Goal: Transaction & Acquisition: Purchase product/service

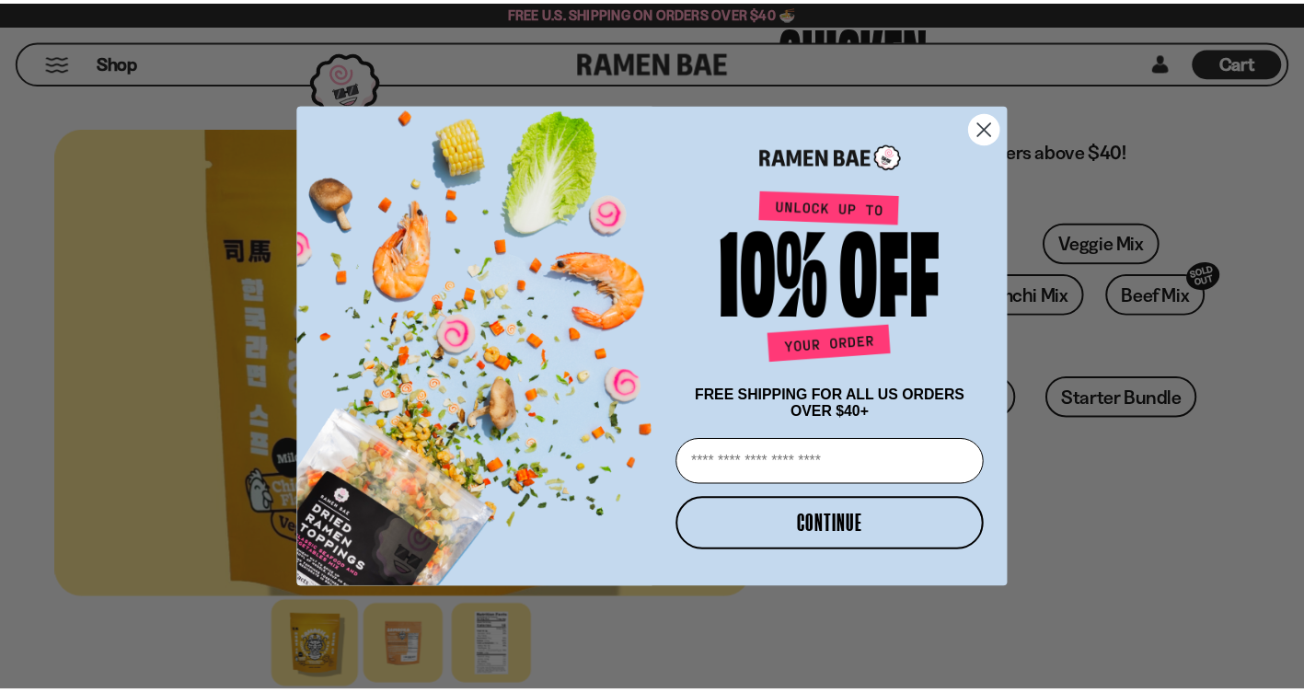
scroll to position [276, 0]
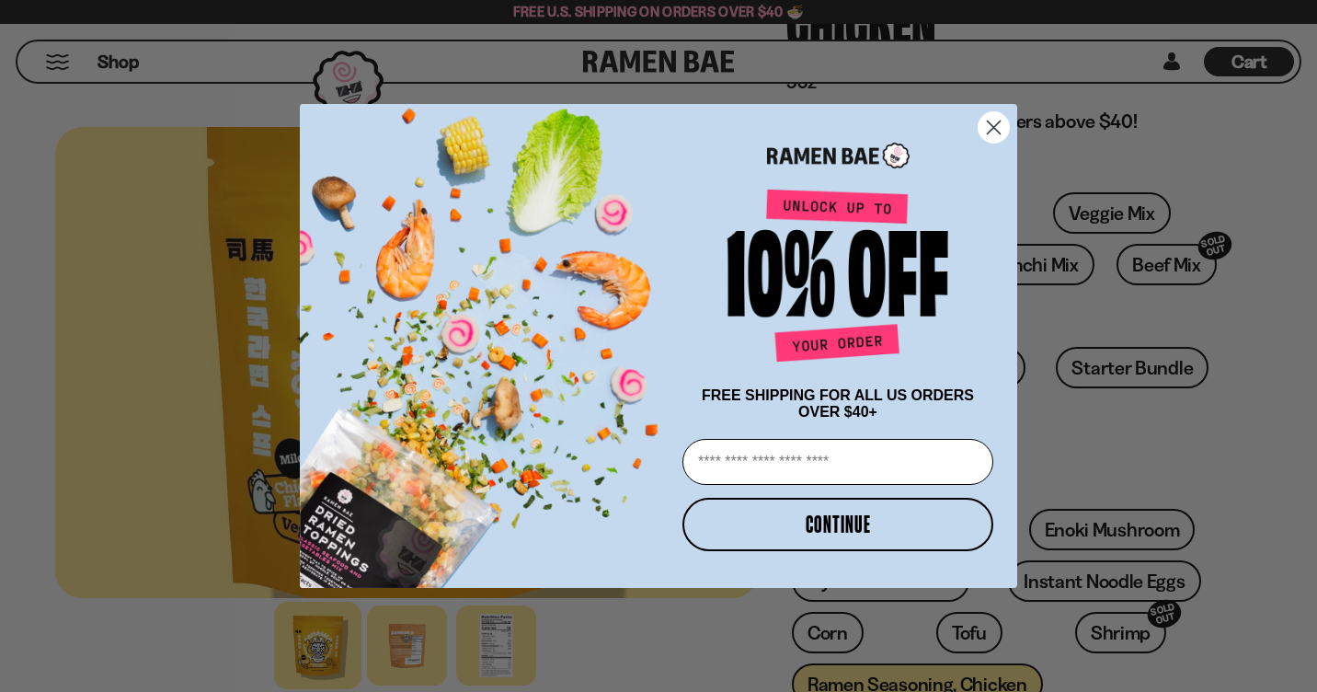
click at [995, 122] on icon "Close dialog" at bounding box center [994, 127] width 13 height 13
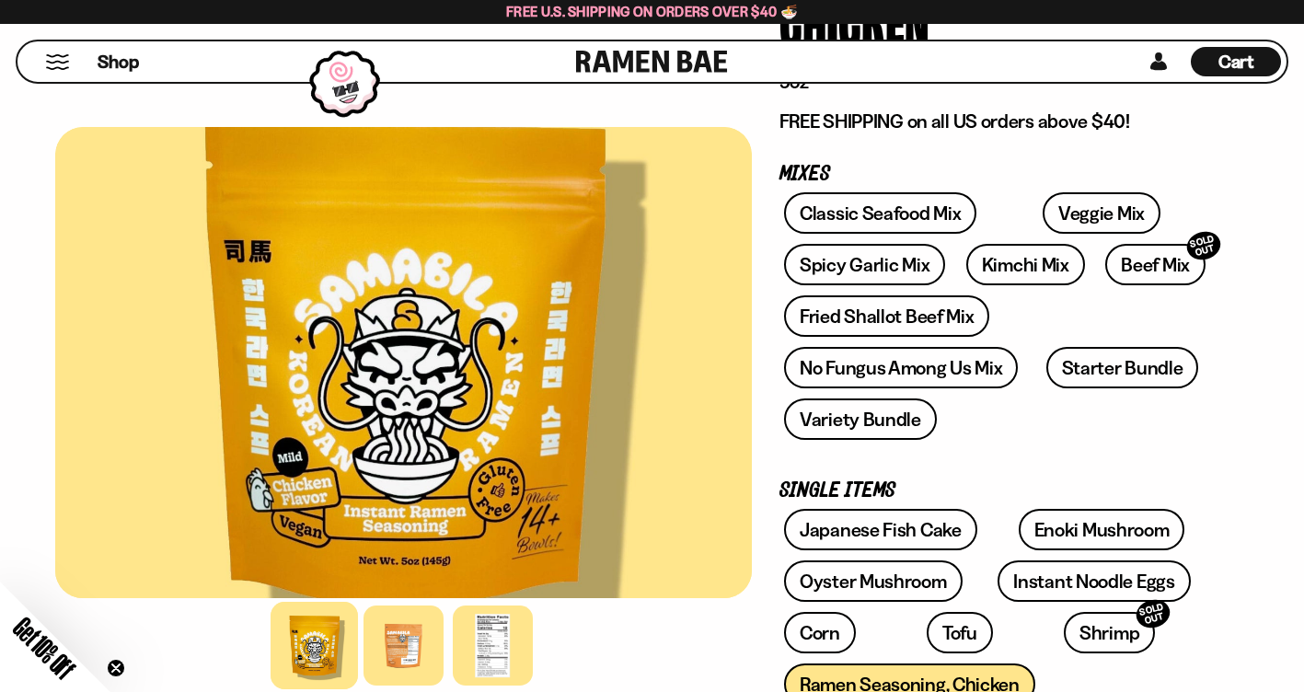
click at [59, 58] on button "Mobile Menu Trigger" at bounding box center [57, 62] width 25 height 16
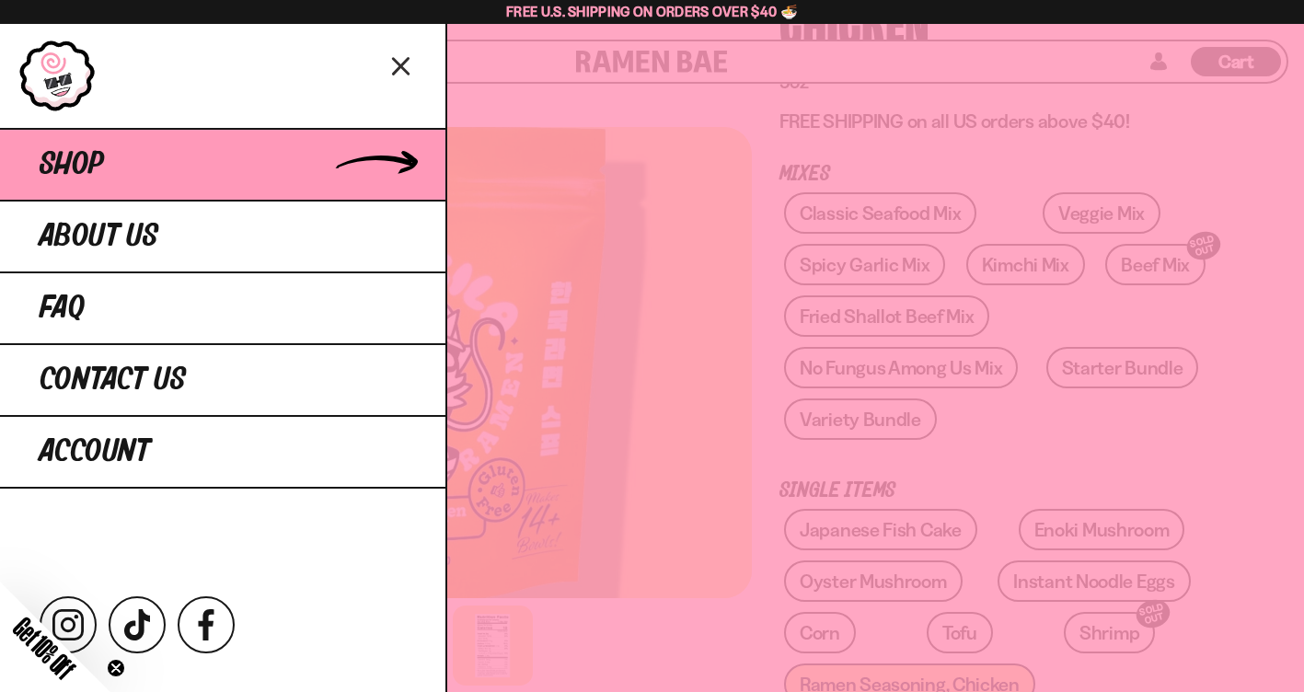
click at [86, 165] on span "Shop" at bounding box center [72, 164] width 64 height 33
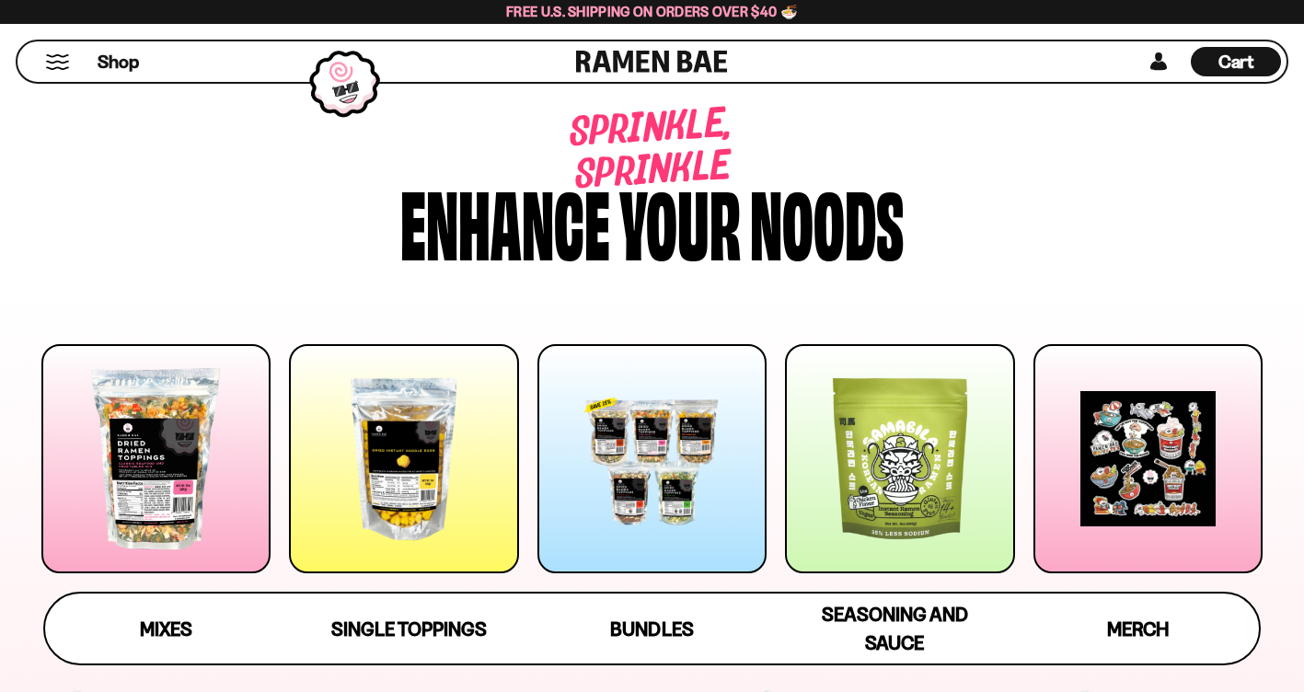
scroll to position [276, 0]
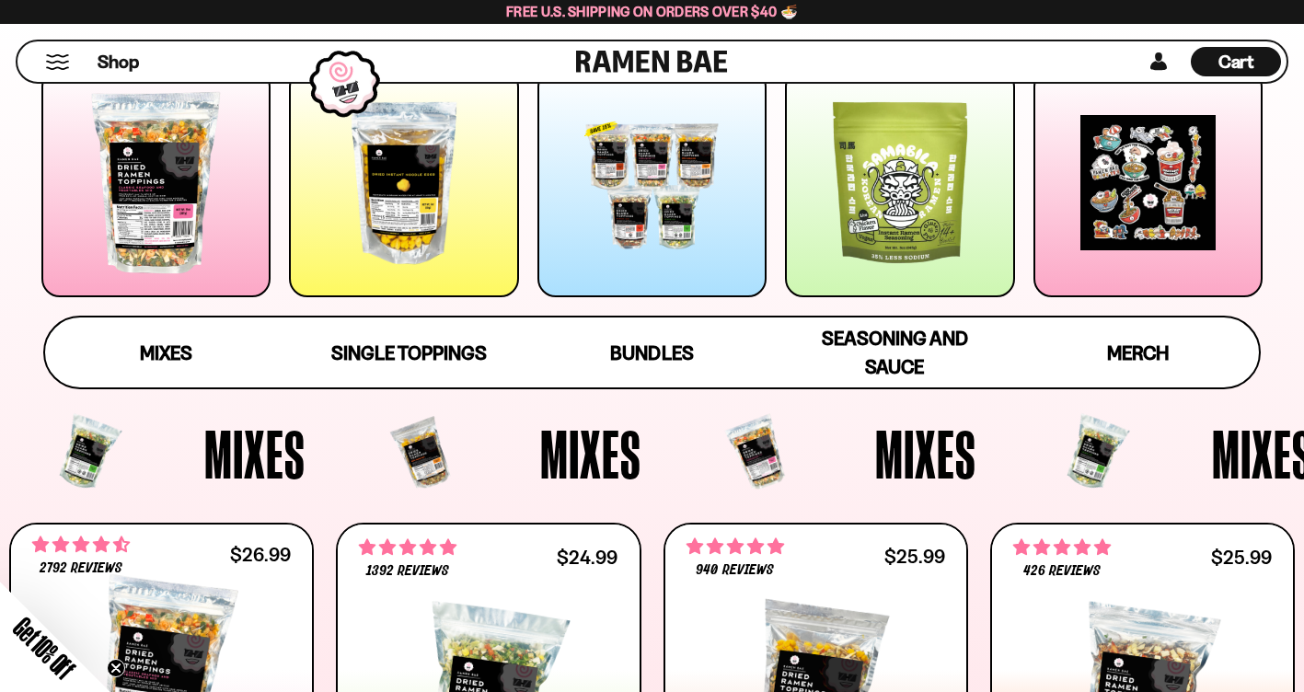
click at [907, 171] on div at bounding box center [899, 182] width 229 height 229
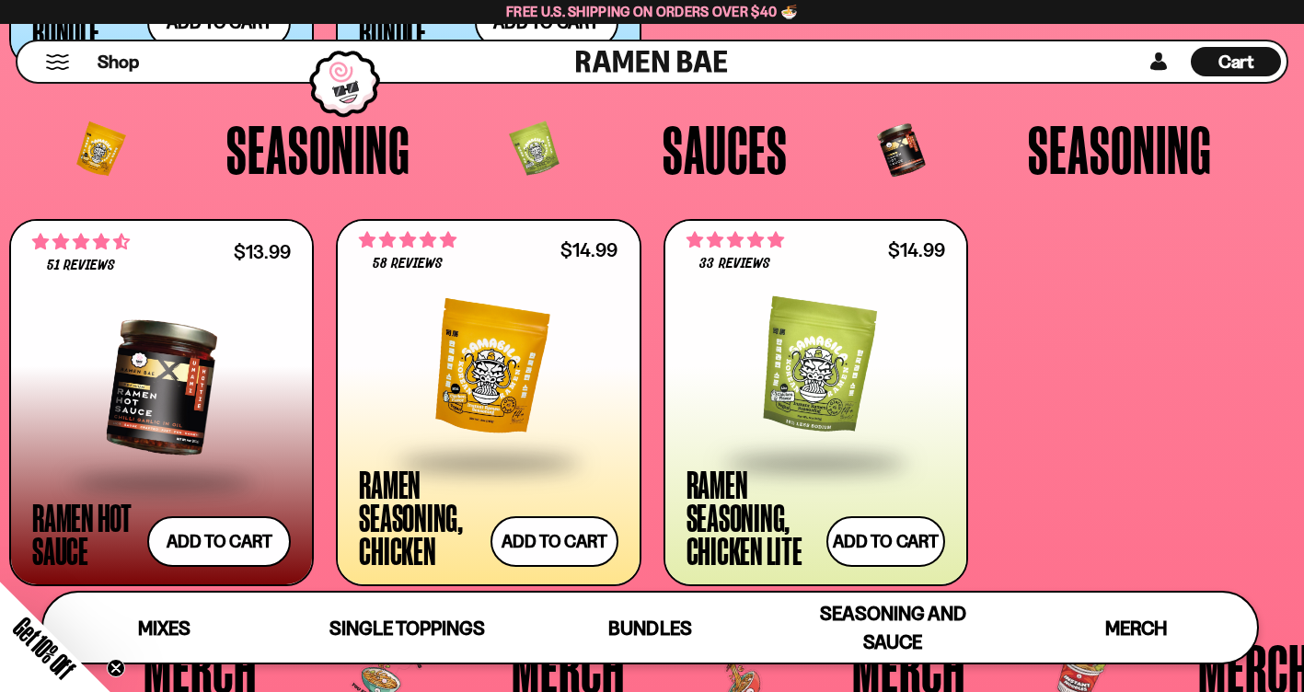
scroll to position [4059, 0]
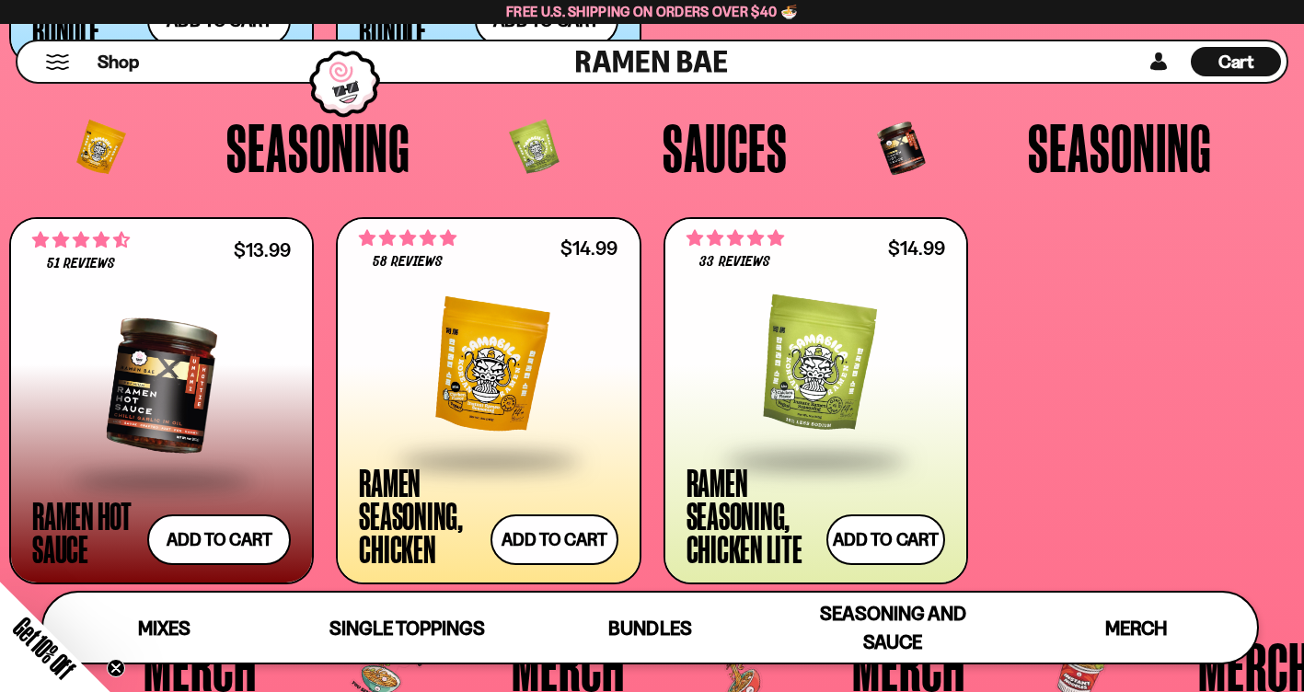
click at [442, 386] on div at bounding box center [488, 366] width 259 height 184
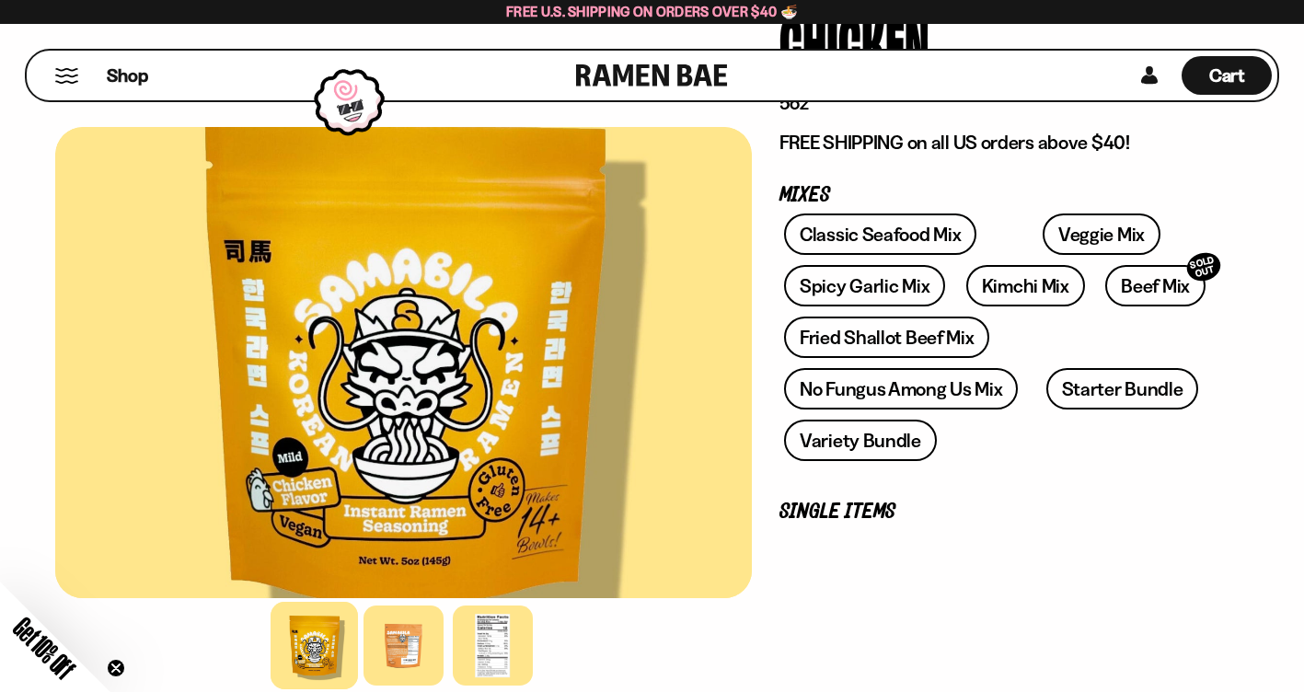
scroll to position [276, 0]
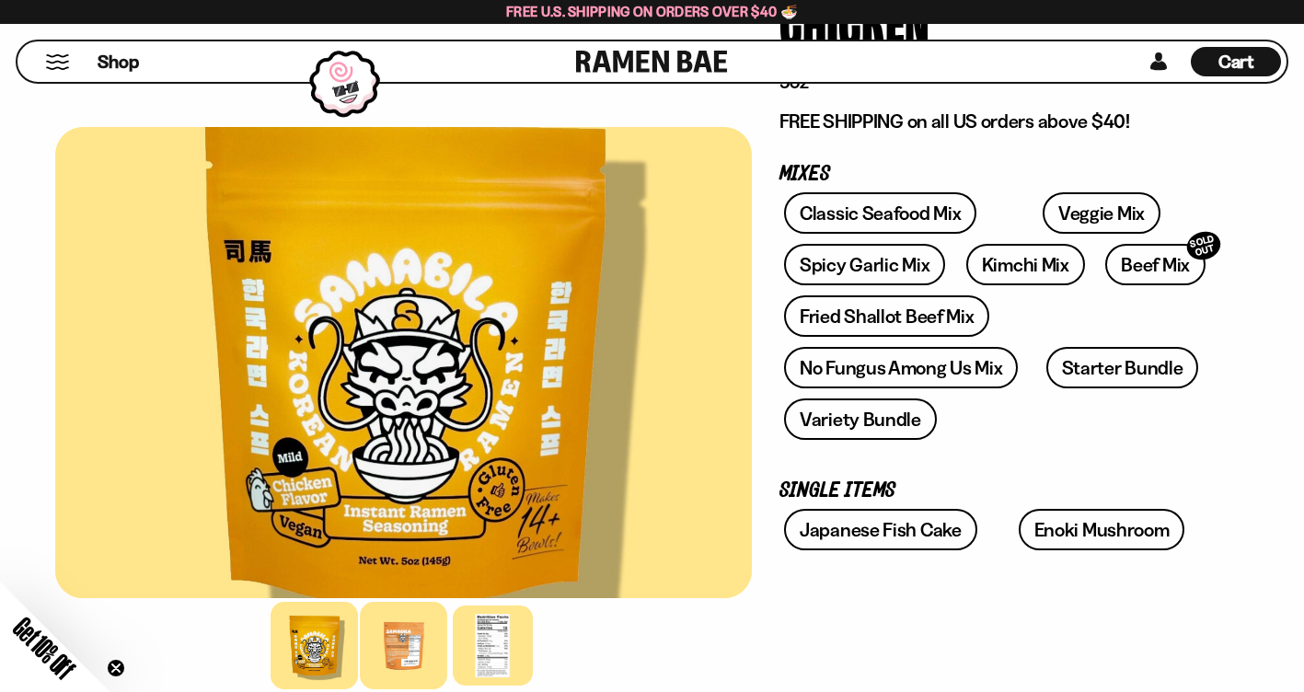
click at [416, 658] on div at bounding box center [403, 645] width 87 height 87
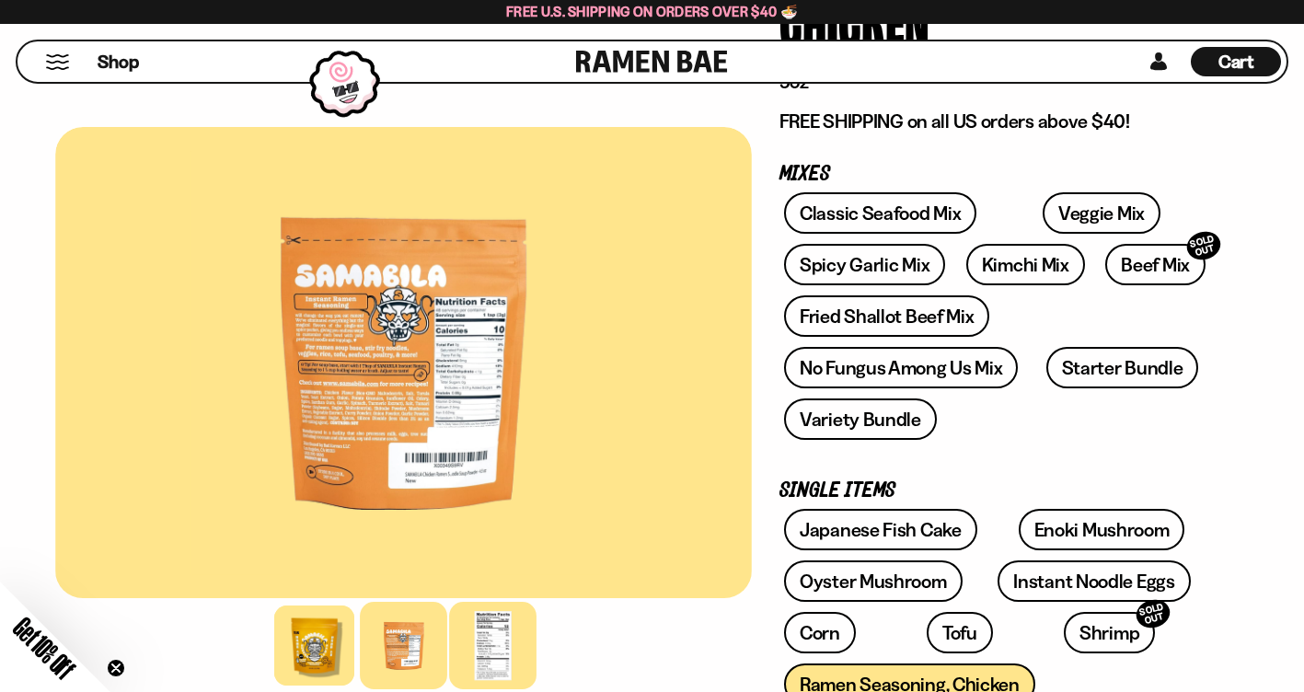
click at [512, 641] on div at bounding box center [492, 645] width 87 height 87
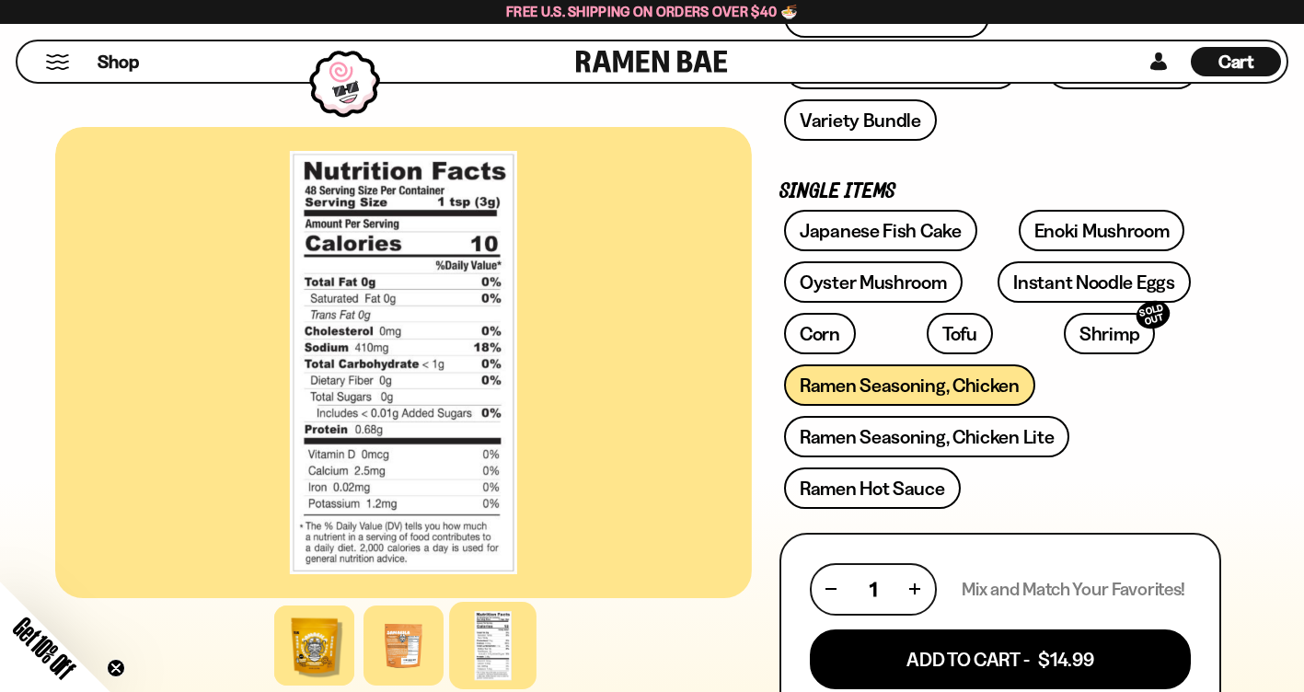
scroll to position [552, 0]
